Goal: Task Accomplishment & Management: Manage account settings

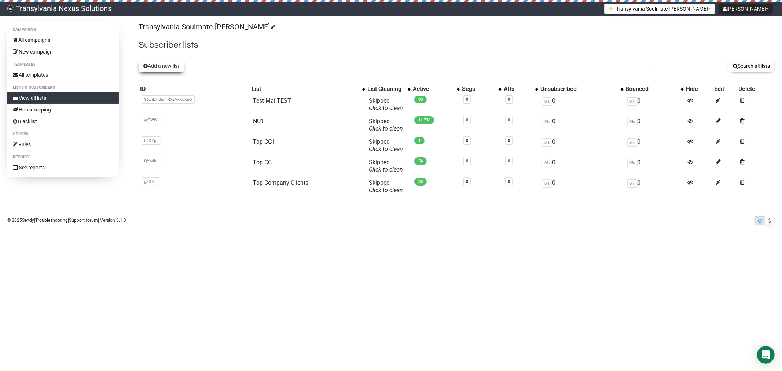
click at [173, 66] on button "Add a new list" at bounding box center [161, 66] width 45 height 12
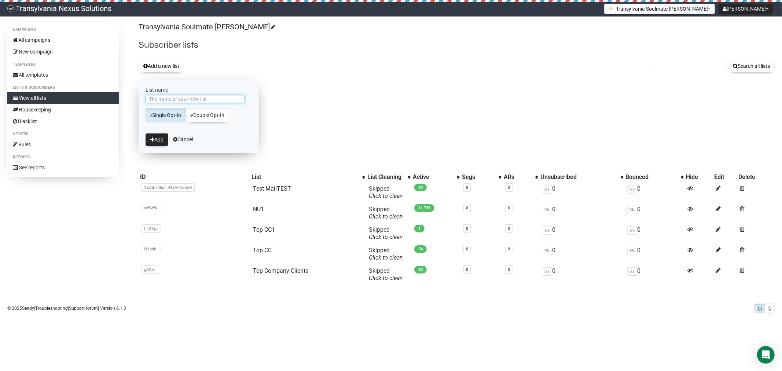
click at [160, 99] on input "List name" at bounding box center [195, 99] width 99 height 8
type input "A"
click at [153, 139] on icon "submit" at bounding box center [152, 139] width 4 height 5
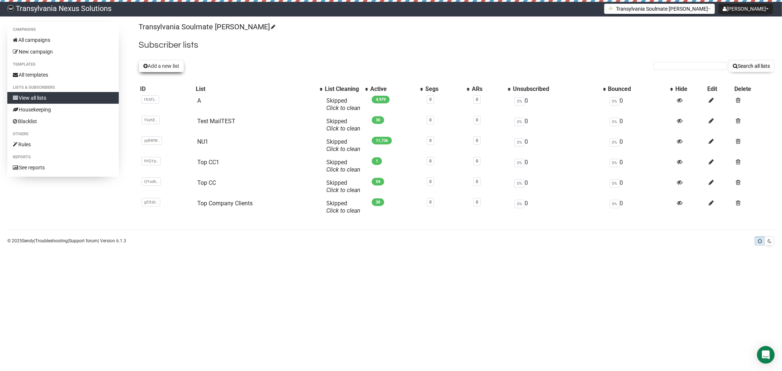
click at [163, 65] on button "Add a new list" at bounding box center [161, 66] width 45 height 12
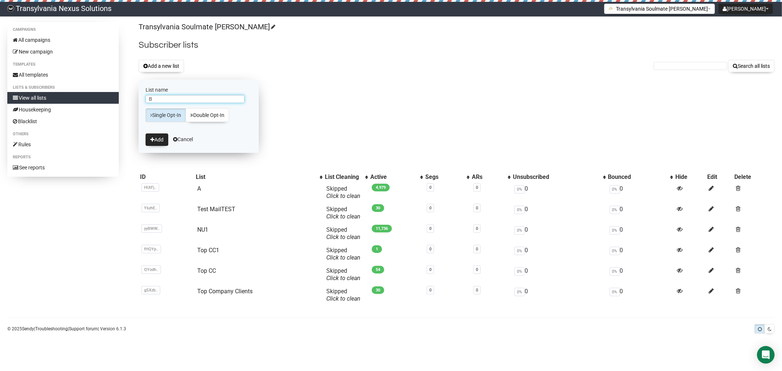
type input "B"
click at [162, 116] on link "Single Opt-In" at bounding box center [166, 115] width 40 height 14
click at [153, 137] on icon "submit" at bounding box center [152, 139] width 4 height 5
